Goal: Book appointment/travel/reservation

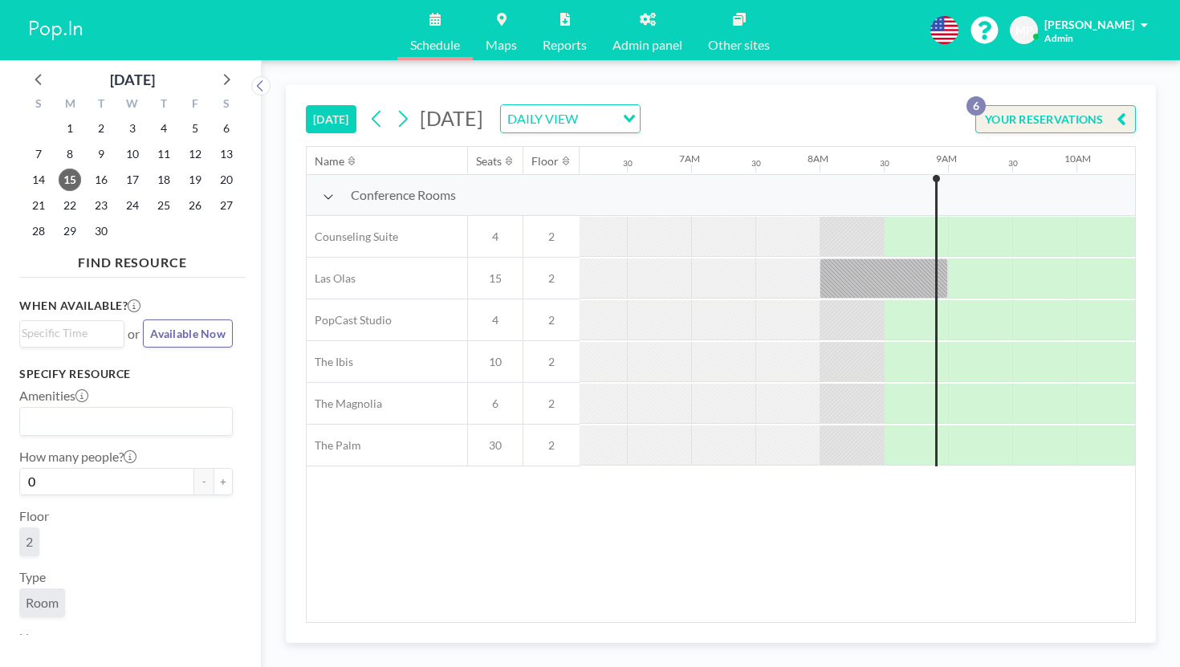
scroll to position [0, 835]
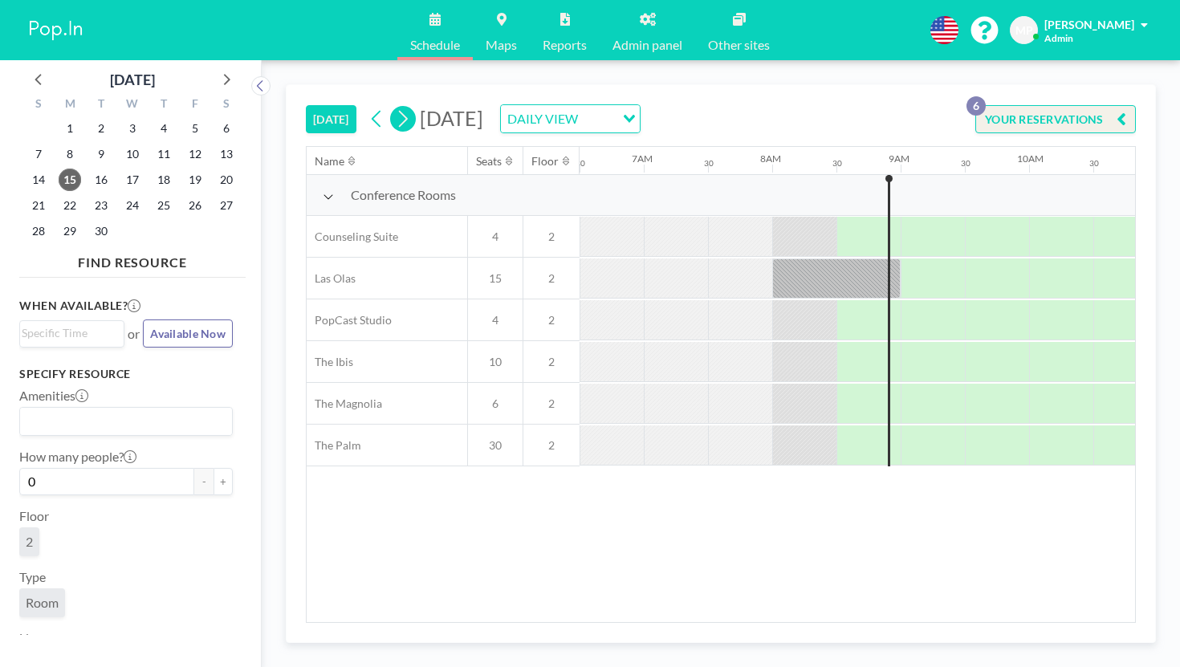
click at [395, 107] on icon at bounding box center [402, 119] width 15 height 24
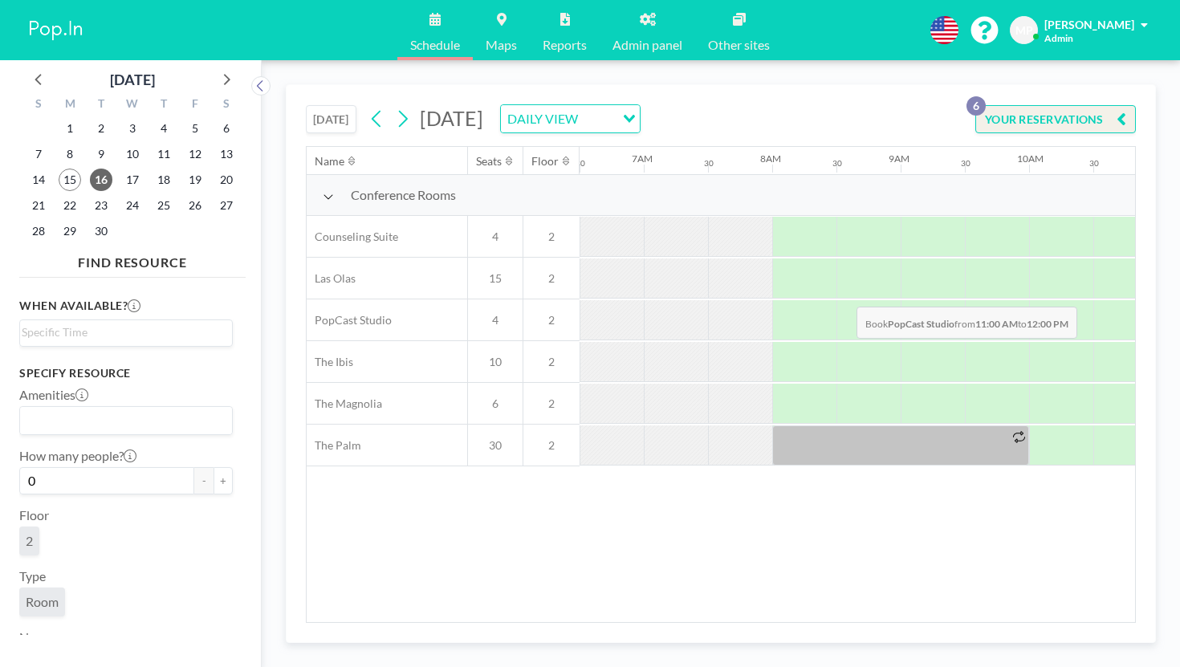
drag, startPoint x: 802, startPoint y: 268, endPoint x: 852, endPoint y: 269, distance: 49.8
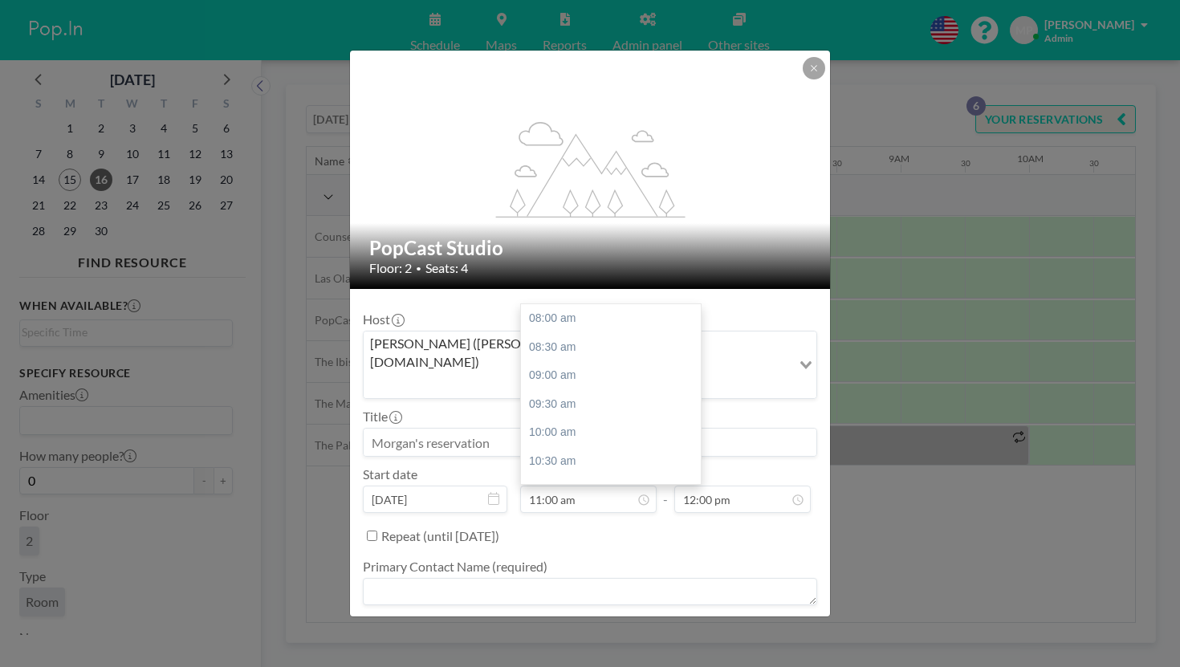
scroll to position [154, 0]
click at [471, 578] on textarea at bounding box center [590, 591] width 455 height 27
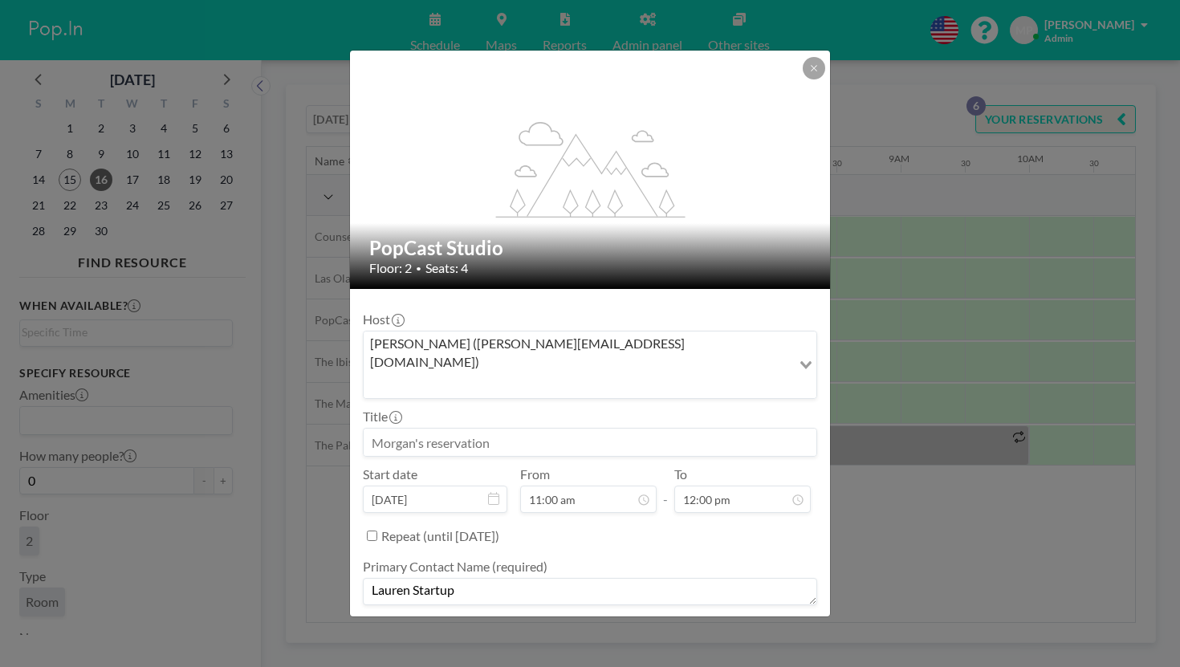
type textarea "Lauren Startup"
click at [523, 638] on textarea at bounding box center [590, 651] width 455 height 27
type textarea "-"
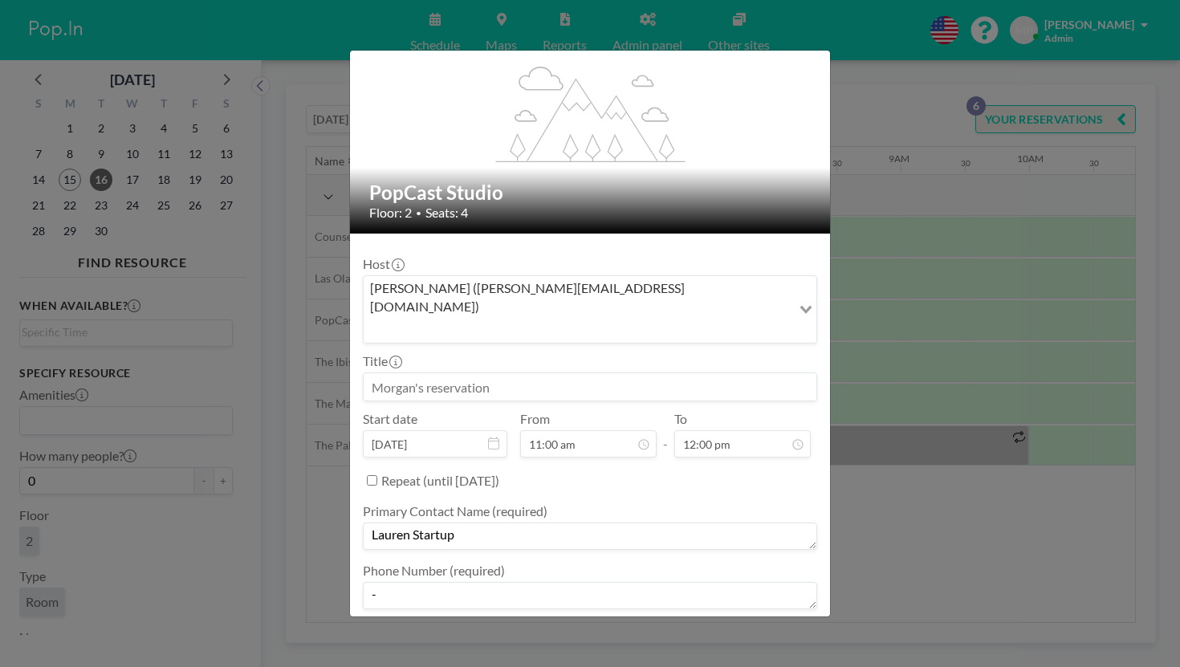
drag, startPoint x: 733, startPoint y: 597, endPoint x: 774, endPoint y: 621, distance: 47.5
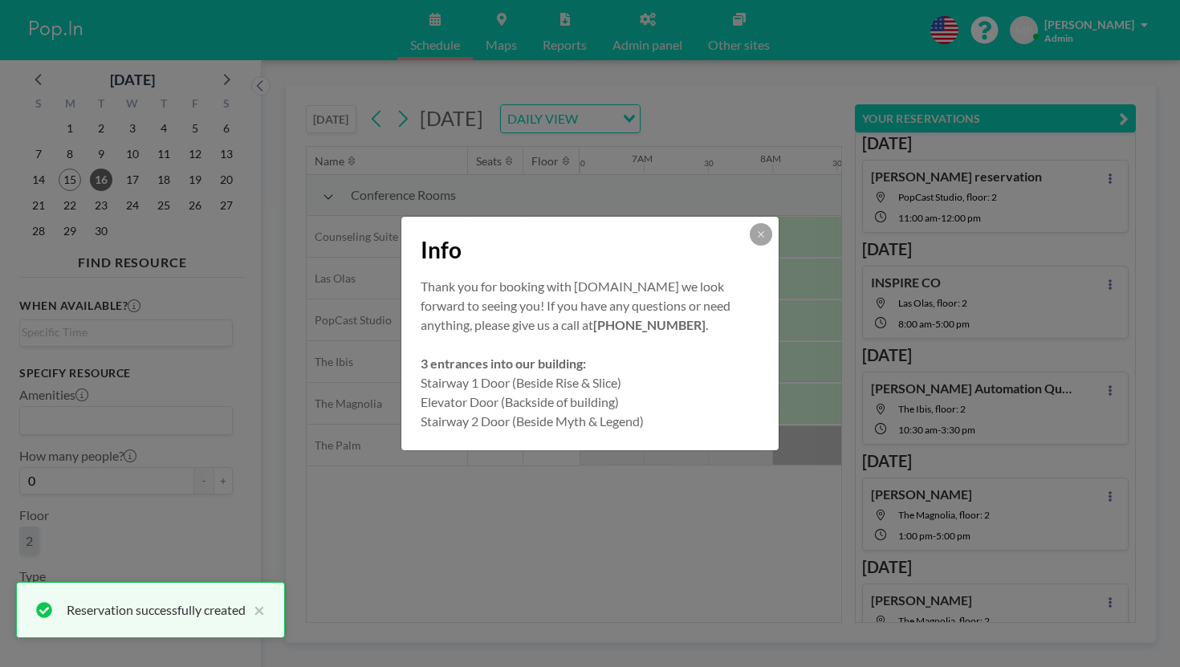
scroll to position [0, 0]
click at [756, 239] on icon at bounding box center [761, 235] width 10 height 10
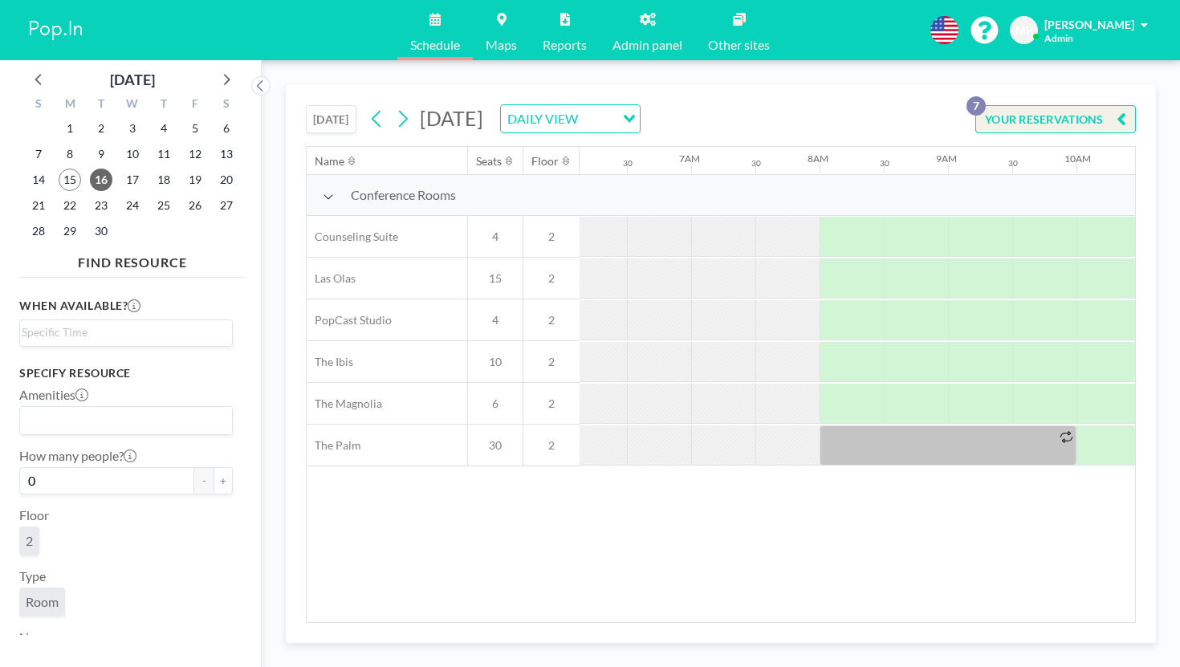
scroll to position [0, 835]
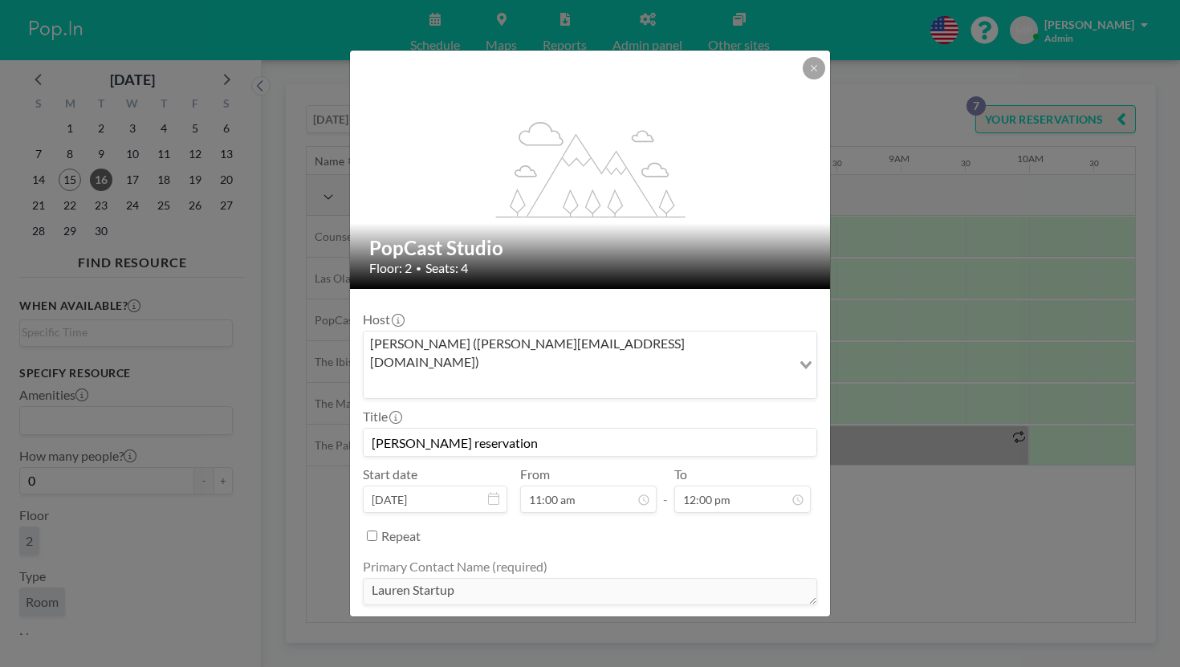
click at [920, 447] on div "flex-grow: 1.2; PopCast Studio Floor: 2 • Seats: 4 Host [PERSON_NAME] ([PERSON_…" at bounding box center [590, 333] width 1180 height 667
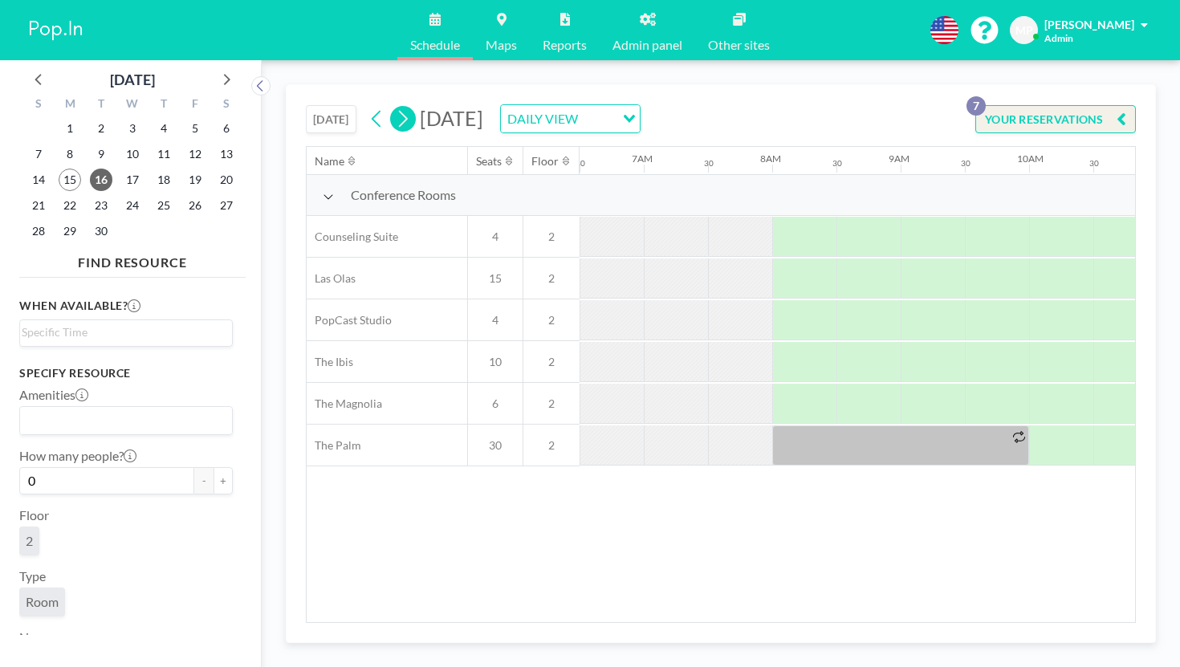
click at [365, 106] on button at bounding box center [378, 119] width 26 height 26
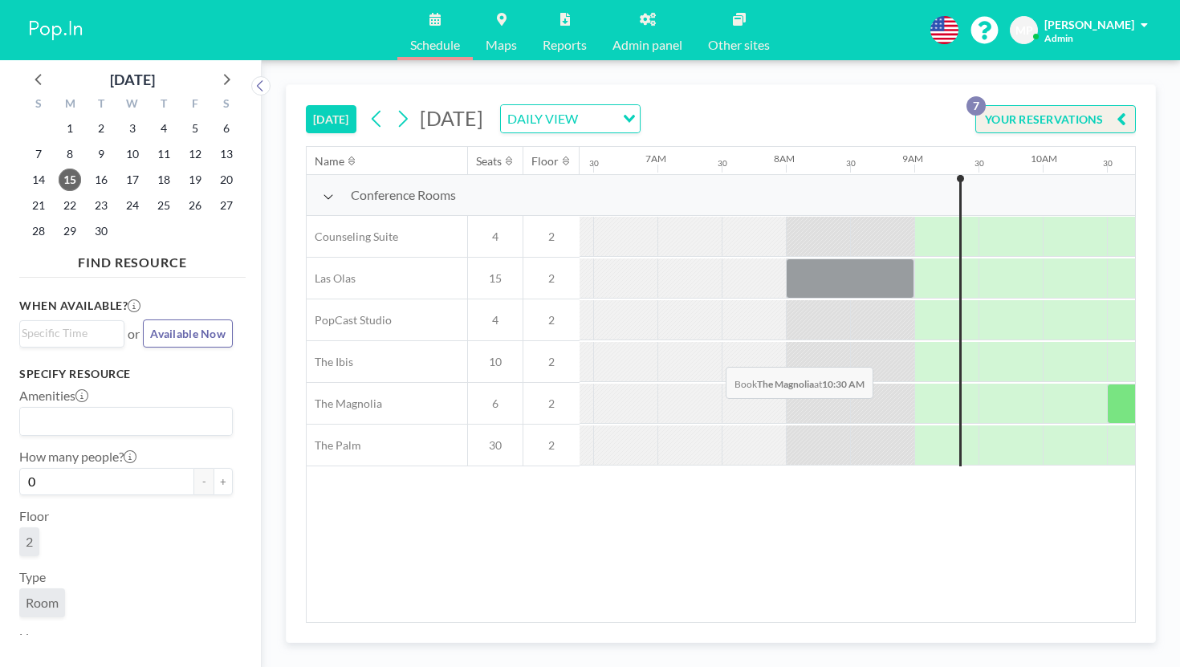
scroll to position [0, 887]
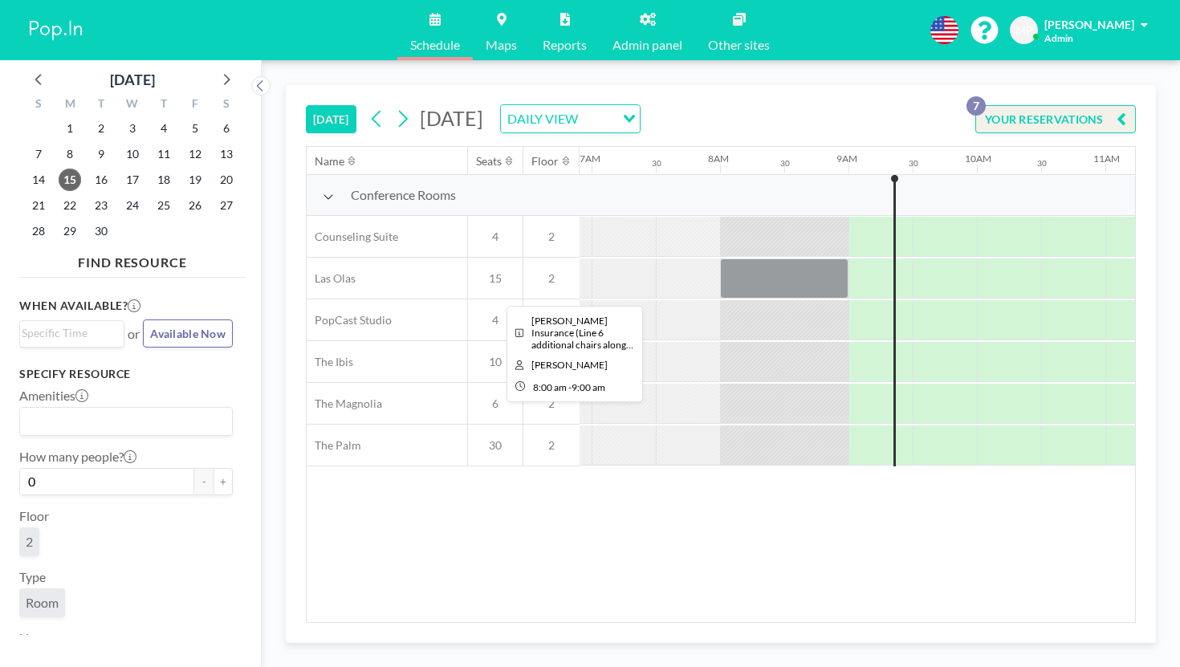
click at [720, 259] on div at bounding box center [784, 279] width 128 height 40
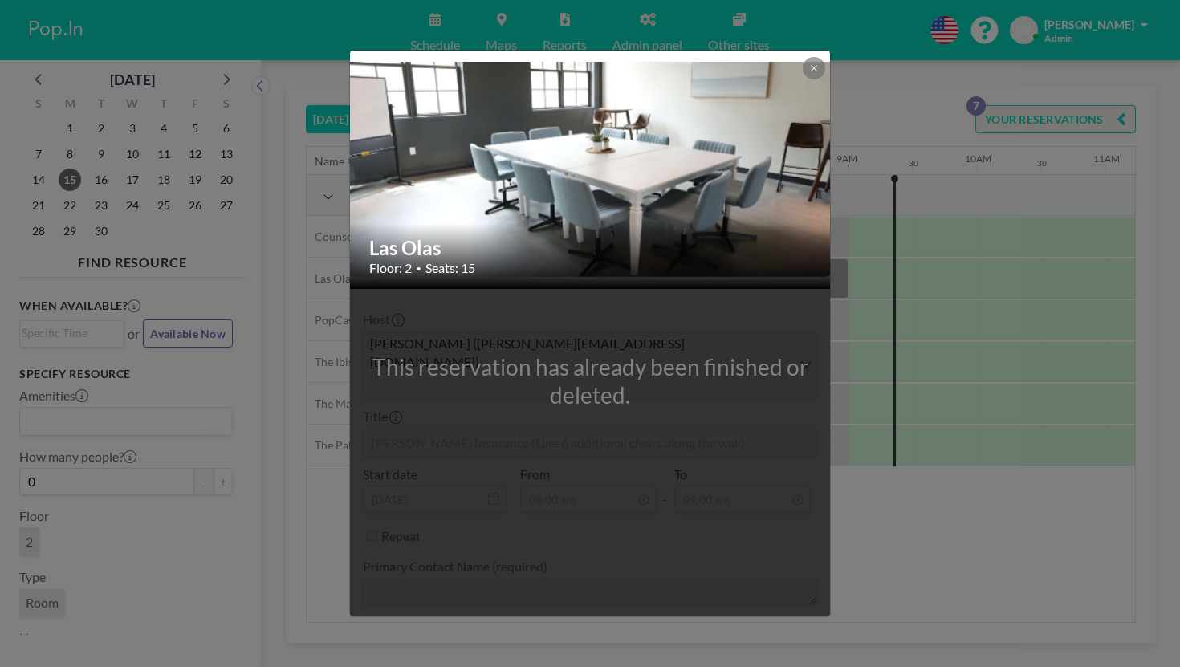
click at [867, 438] on div "Las Olas Floor: 2 • Seats: 15 This reservation has already been finished or del…" at bounding box center [590, 333] width 1180 height 667
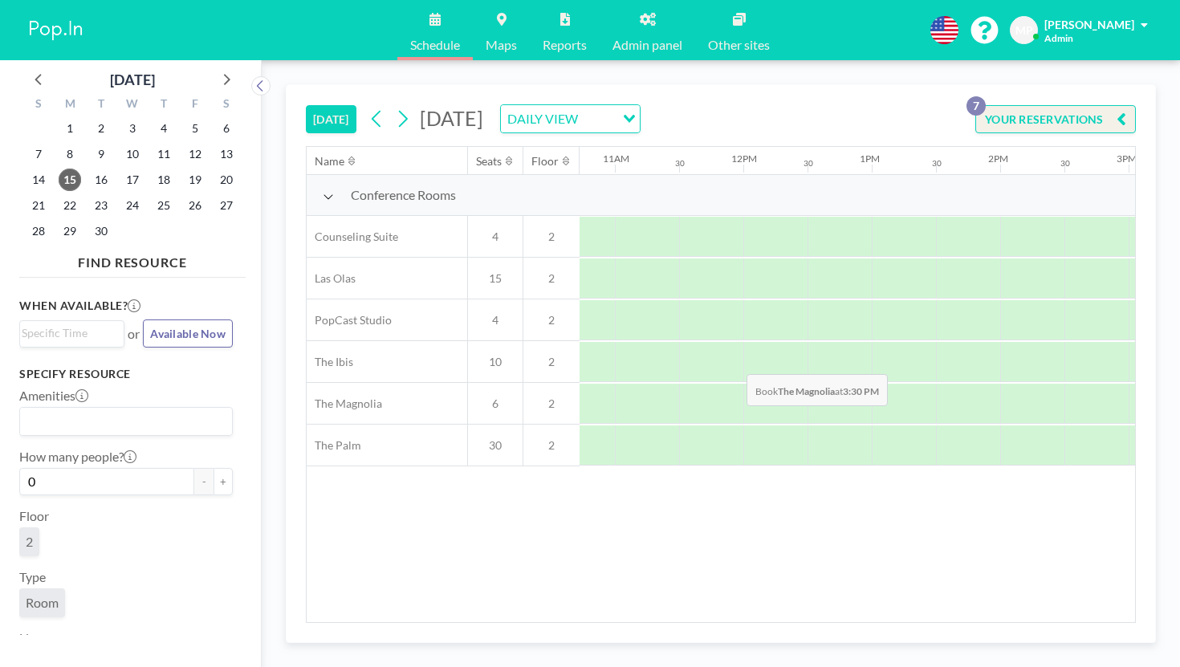
scroll to position [0, 1021]
